Goal: Information Seeking & Learning: Find specific fact

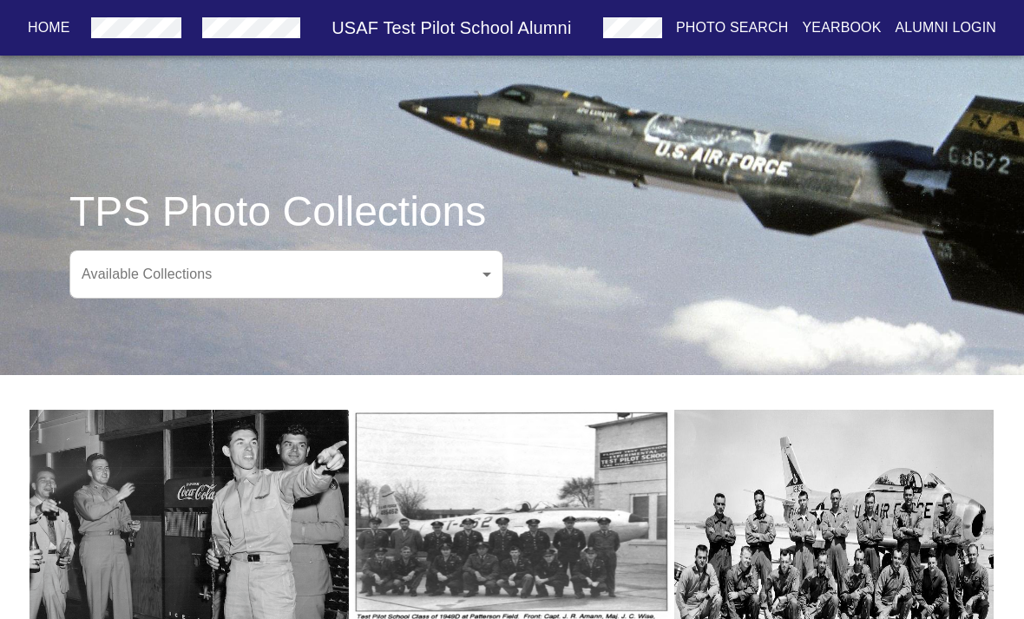
click at [753, 25] on p "Photo Search" at bounding box center [732, 27] width 113 height 21
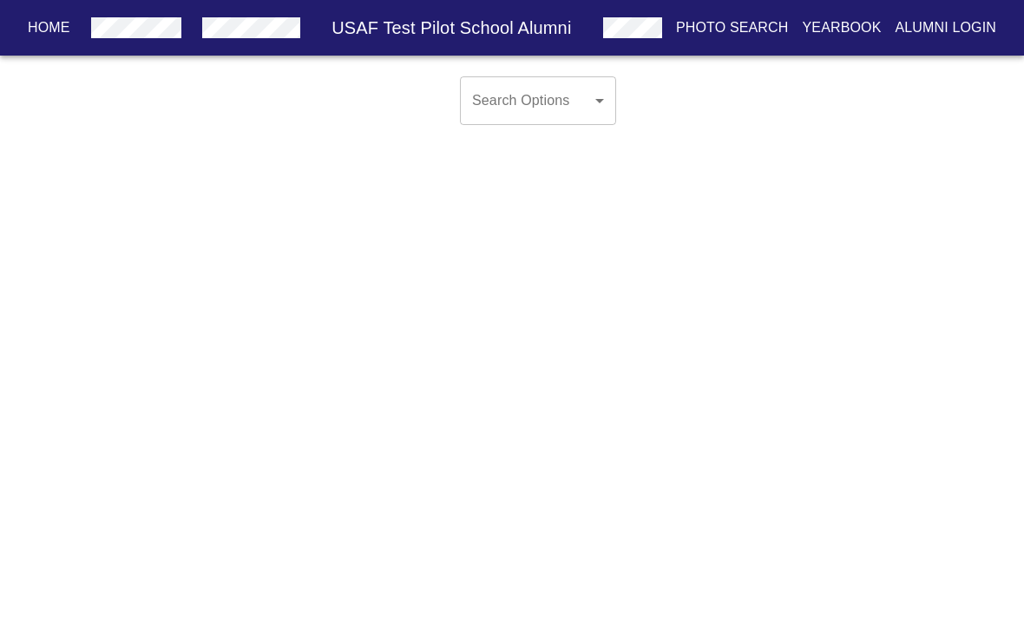
click at [587, 98] on body "Home USAF Test Pilot School Alumni Photo Search Yearbook Alumni Login Search Op…" at bounding box center [512, 114] width 1024 height 90
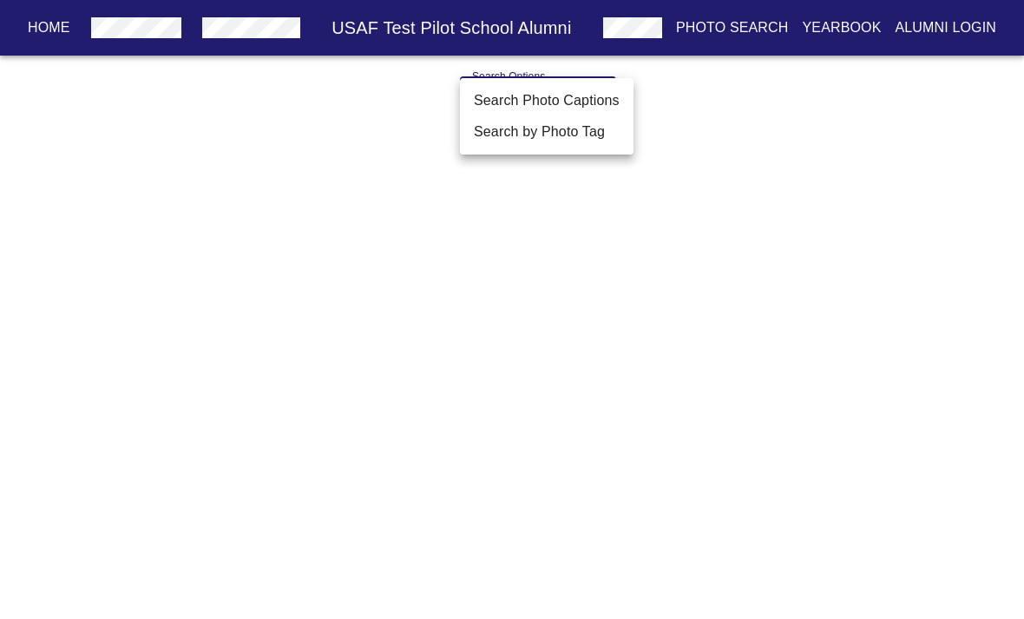
click at [569, 131] on li "Search by Photo Tag" at bounding box center [547, 131] width 174 height 31
type input "Search by Photo Tag"
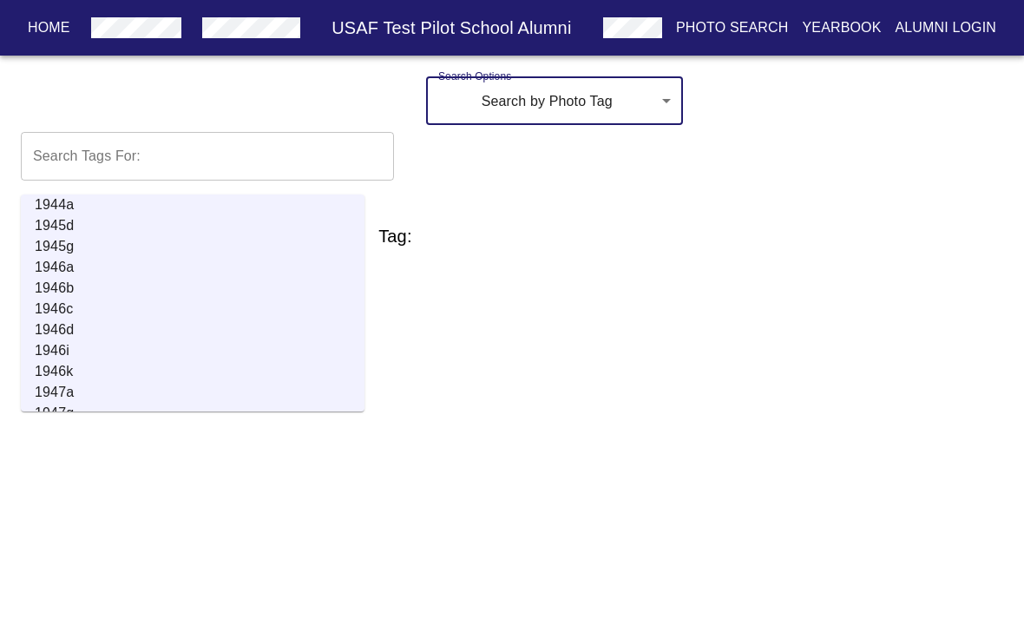
click at [219, 155] on input "text" at bounding box center [207, 156] width 373 height 49
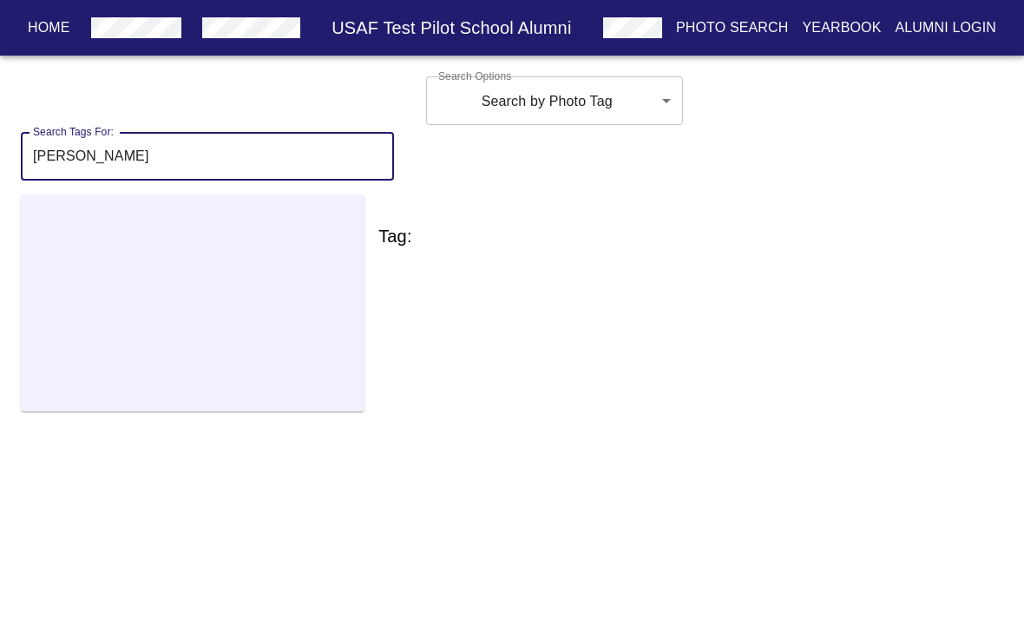
type input "[PERSON_NAME]"
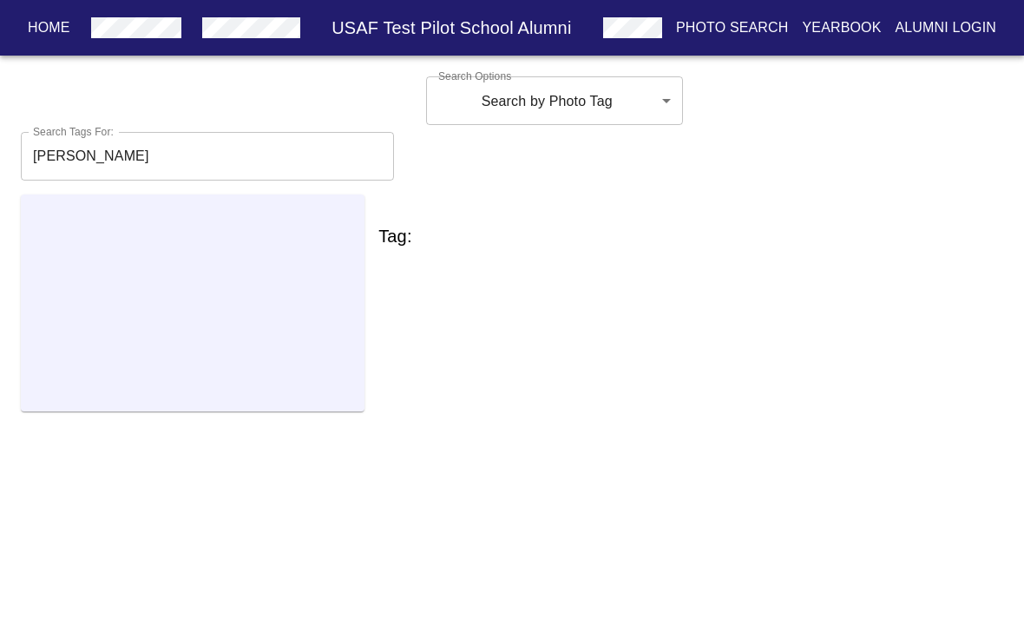
click at [655, 95] on body "Home USAF Test Pilot School Alumni Photo Search Yearbook Alumni Login Search Op…" at bounding box center [512, 254] width 1024 height 370
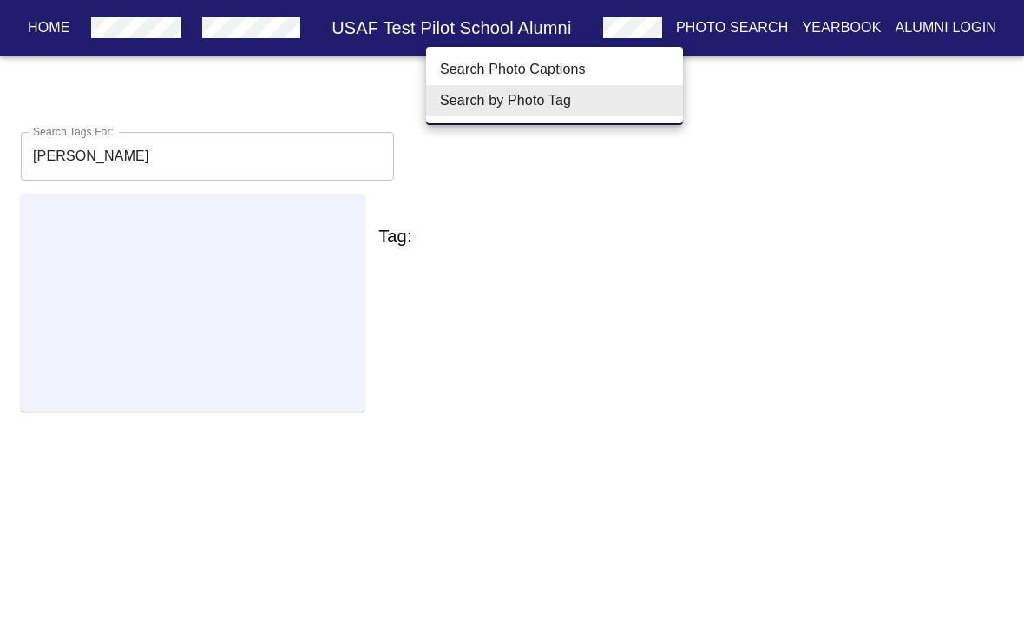
click at [620, 67] on li "Search Photo Captions" at bounding box center [554, 69] width 257 height 31
type input "Search Photo Captions"
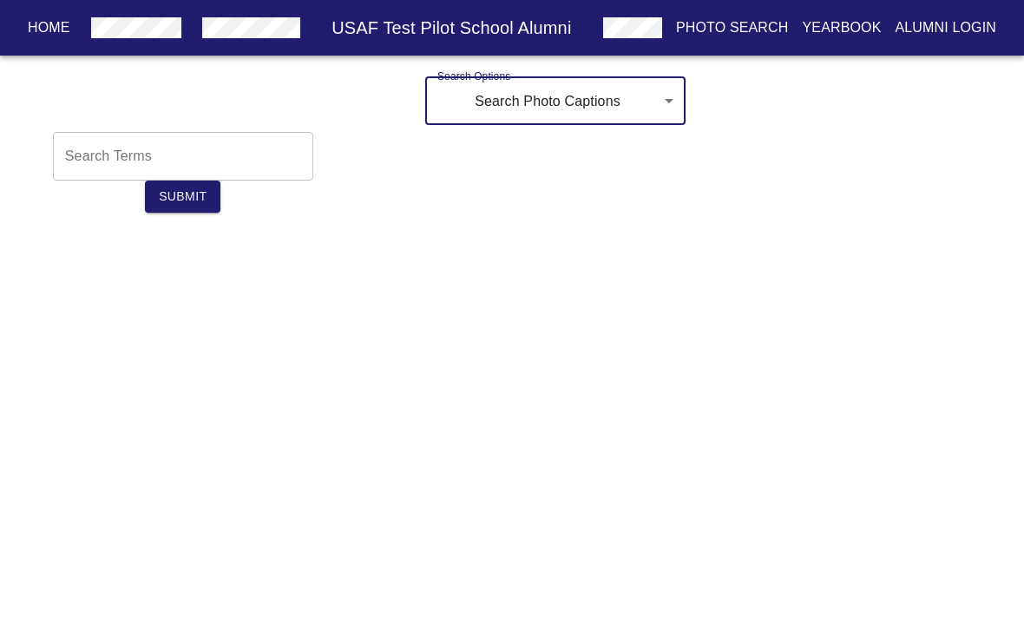
click at [241, 157] on input "text" at bounding box center [183, 156] width 260 height 49
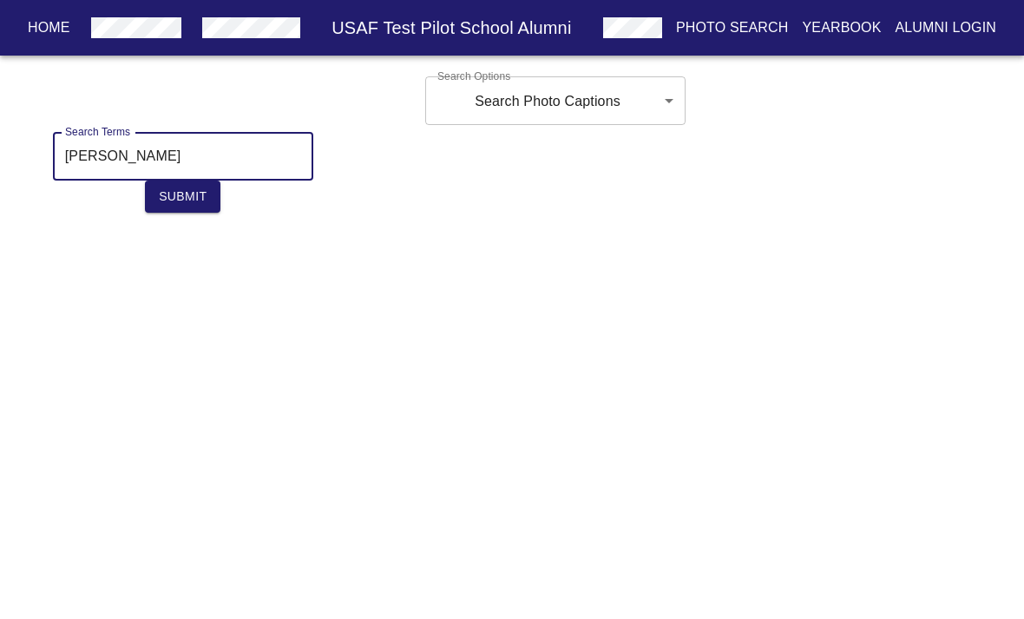
type input "[PERSON_NAME]"
click at [193, 195] on span "Submit" at bounding box center [183, 197] width 48 height 22
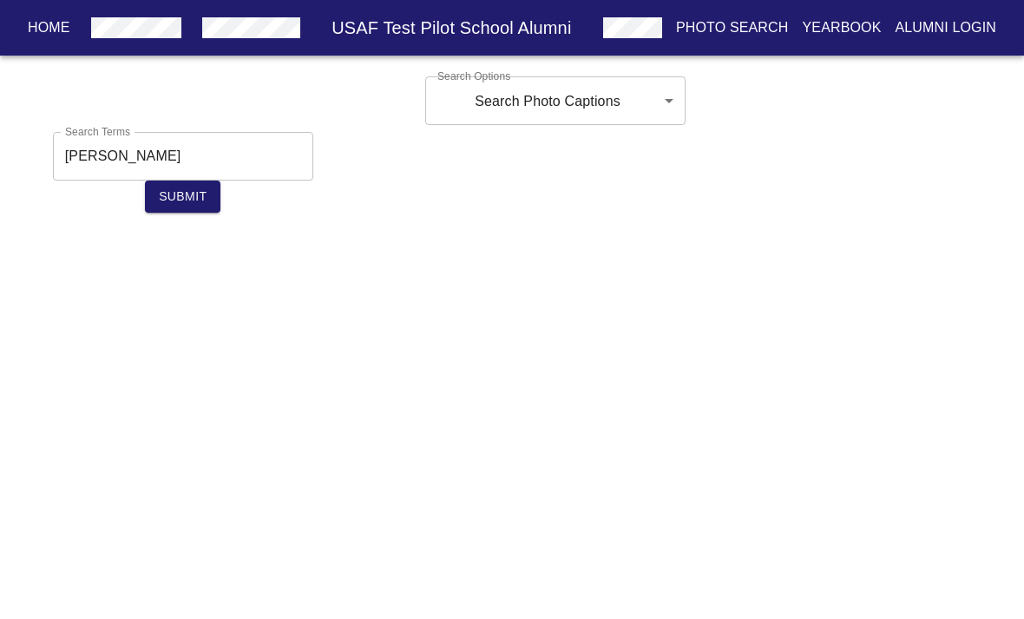
click at [193, 199] on span "Submit" at bounding box center [183, 197] width 48 height 22
